Goal: Task Accomplishment & Management: Use online tool/utility

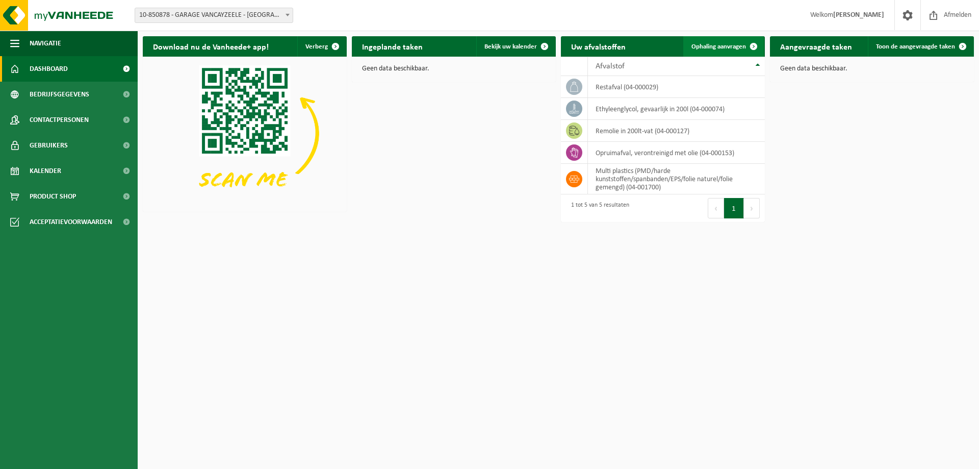
click at [707, 44] on span "Ophaling aanvragen" at bounding box center [719, 46] width 55 height 7
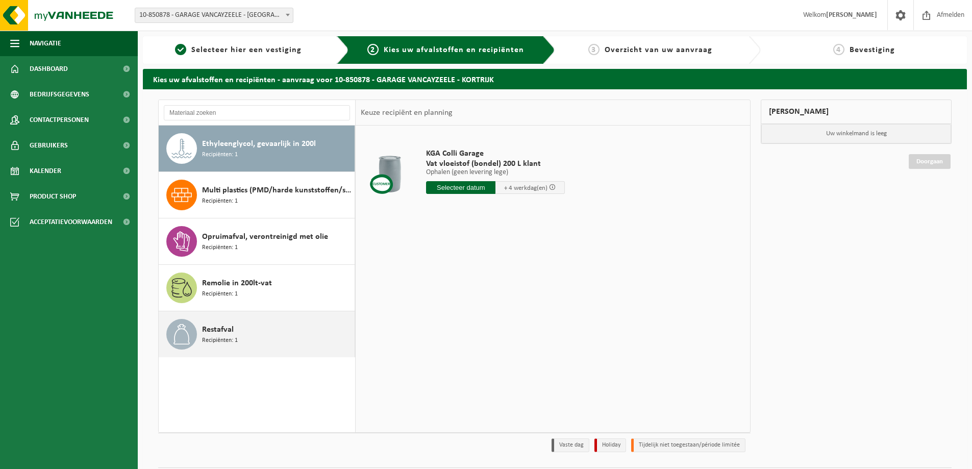
click at [241, 325] on div "Restafval Recipiënten: 1" at bounding box center [277, 334] width 150 height 31
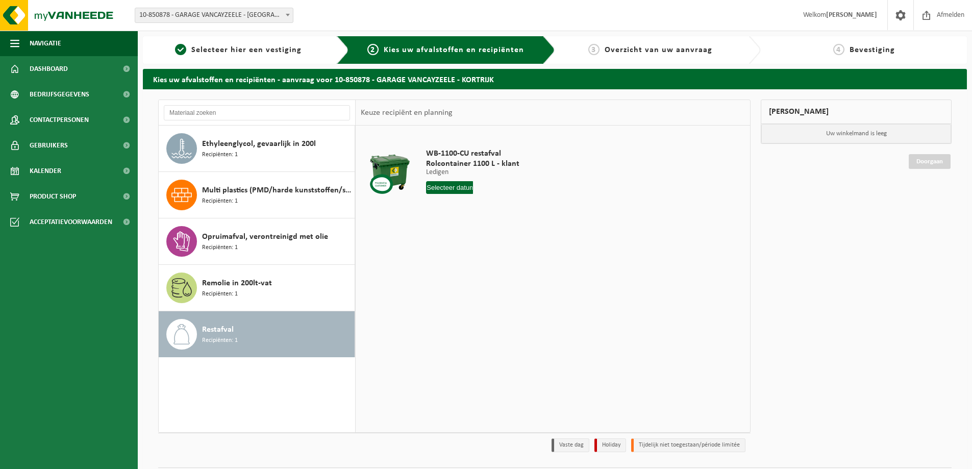
click at [447, 186] on input "text" at bounding box center [449, 187] width 47 height 13
click at [468, 296] on div "20" at bounding box center [472, 294] width 18 height 16
type input "Van 2025-08-20"
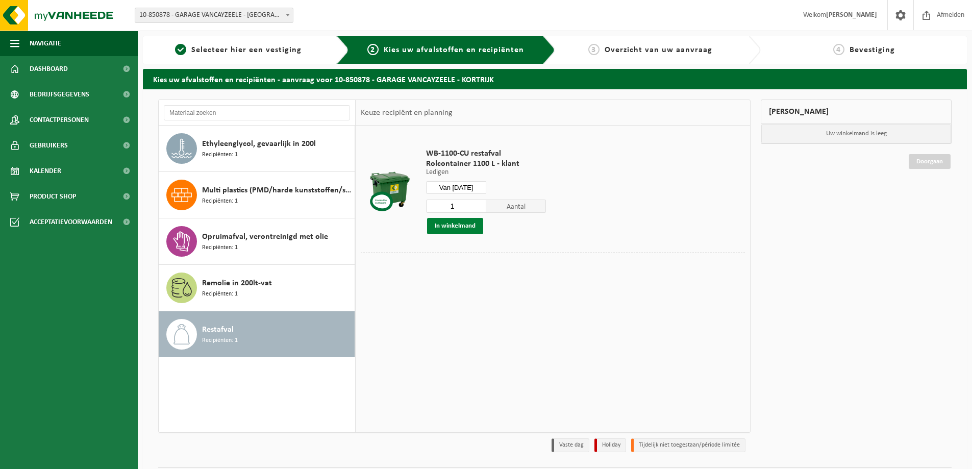
click at [450, 224] on button "In winkelmand" at bounding box center [455, 226] width 56 height 16
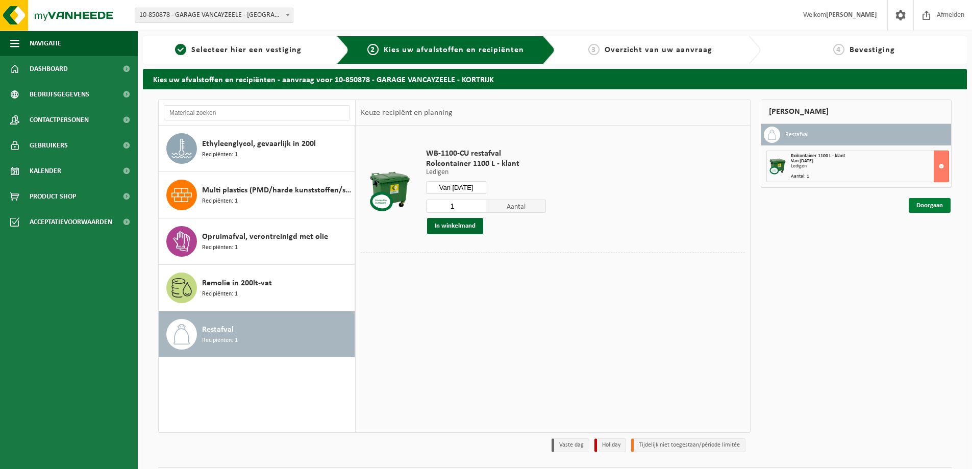
click at [937, 206] on link "Doorgaan" at bounding box center [929, 205] width 42 height 15
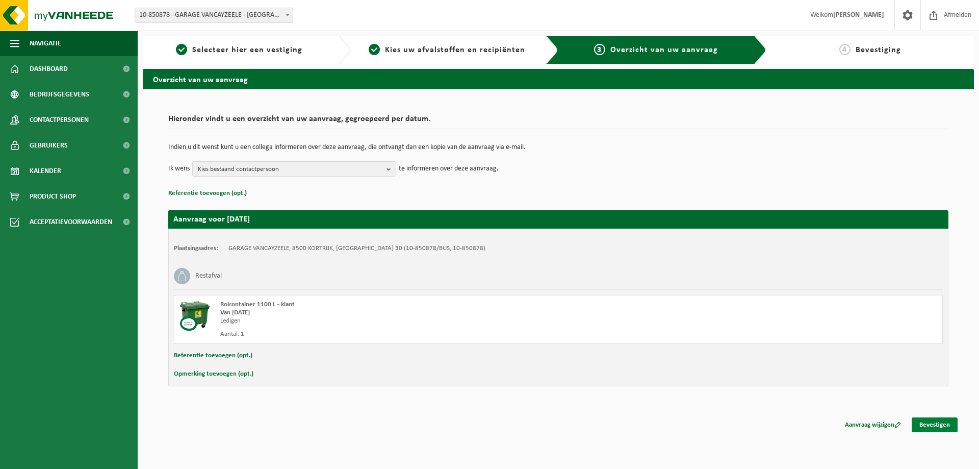
click at [925, 424] on link "Bevestigen" at bounding box center [935, 424] width 46 height 15
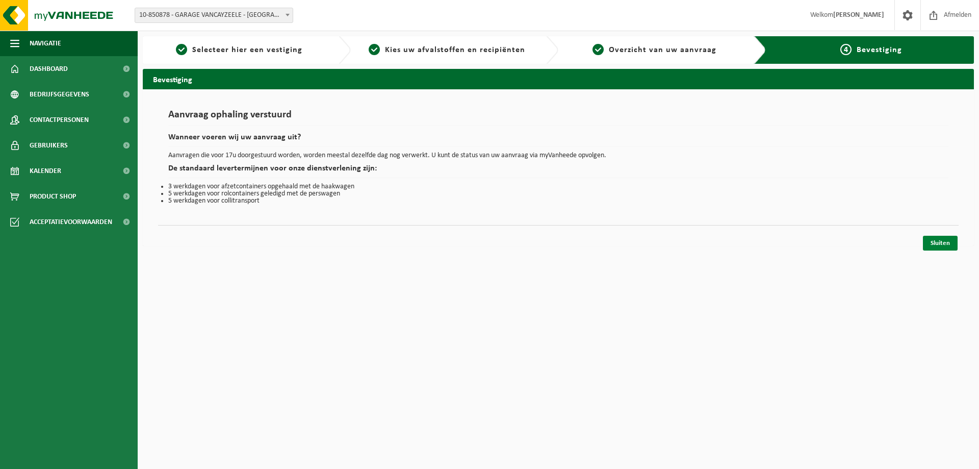
click at [941, 243] on link "Sluiten" at bounding box center [940, 243] width 35 height 15
